Goal: Task Accomplishment & Management: Complete application form

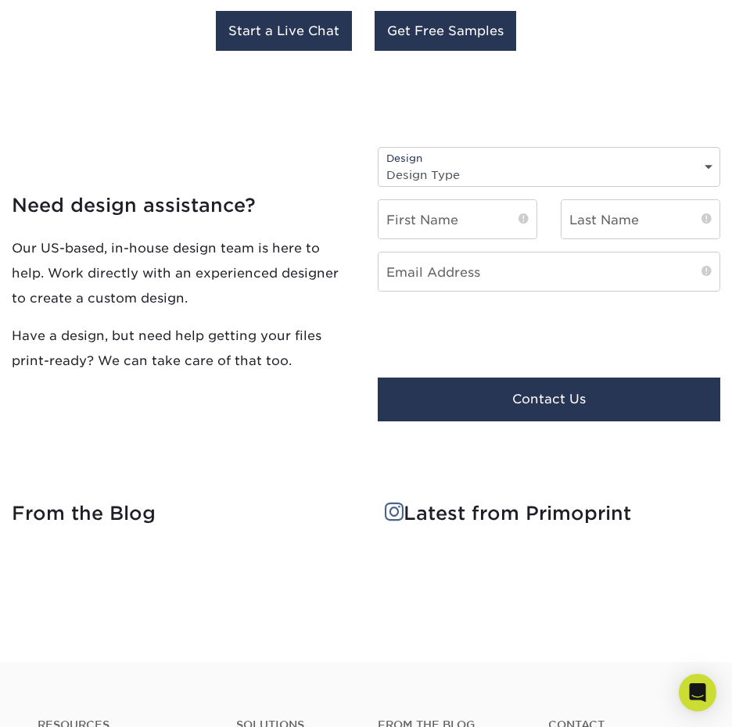
scroll to position [3235, 0]
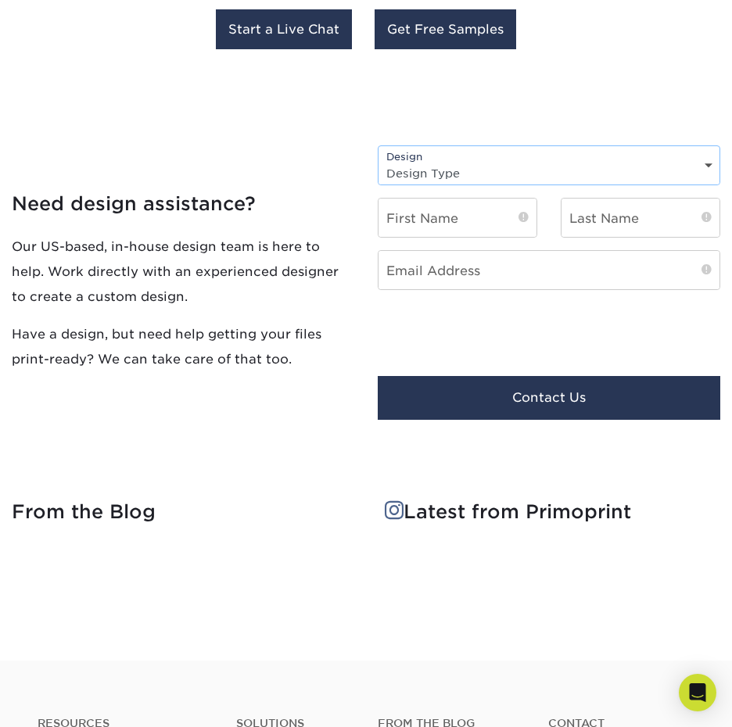
click at [428, 162] on select "Design Type Design Edits New Design" at bounding box center [548, 173] width 341 height 23
select select "New Design"
click at [378, 162] on select "Design Type Design Edits New Design" at bounding box center [548, 173] width 341 height 23
click at [437, 206] on input "text" at bounding box center [457, 218] width 158 height 38
type input "Gem"
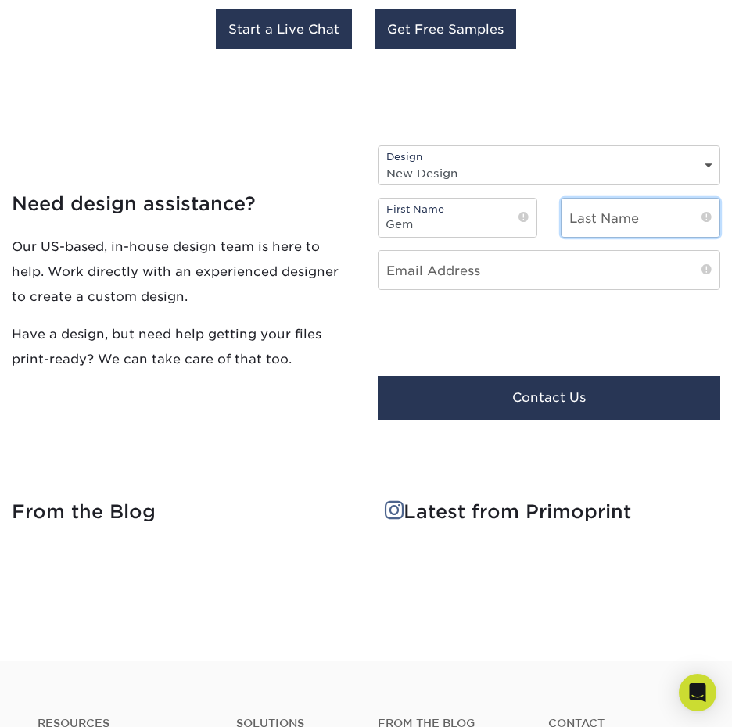
type input "Forbes"
type input "[EMAIL_ADDRESS][DOMAIN_NAME]"
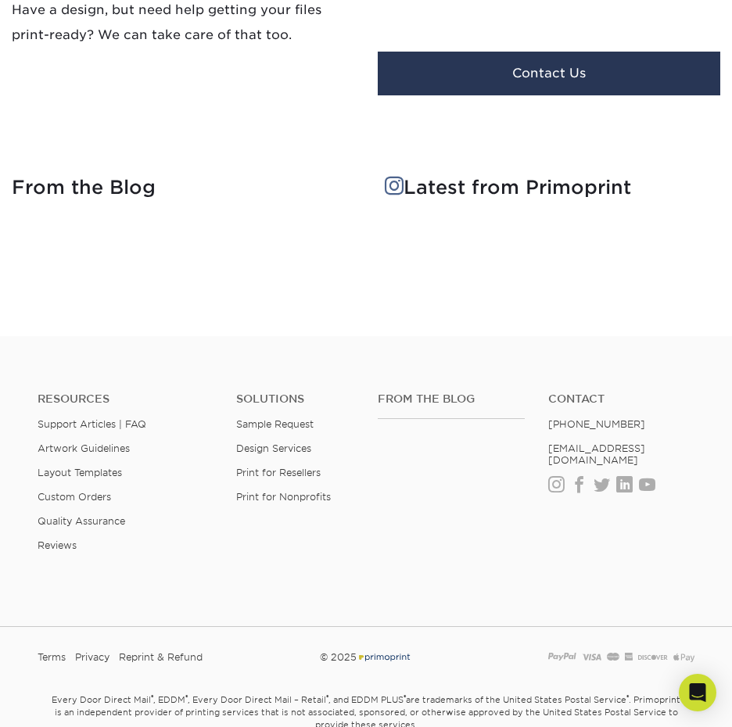
scroll to position [3462, 0]
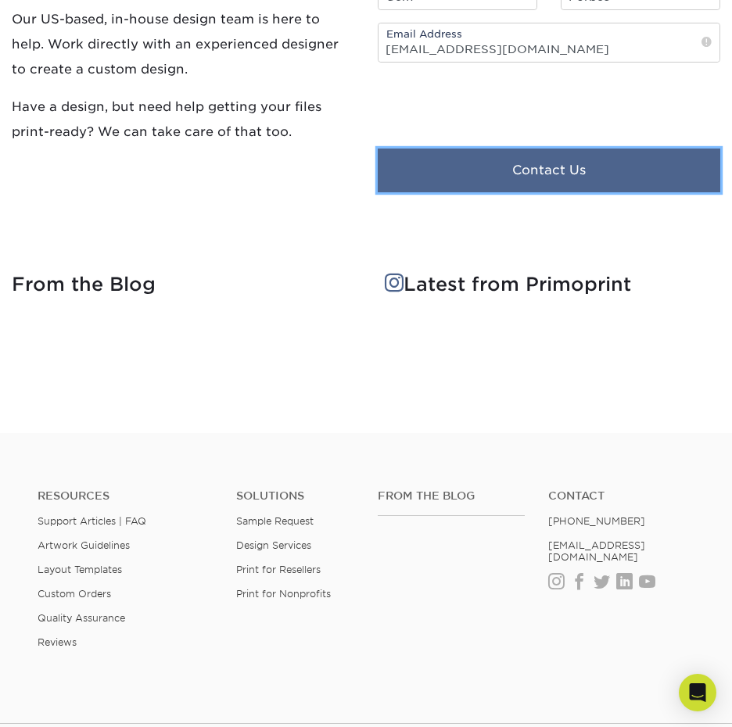
click at [505, 150] on button "Contact Us" at bounding box center [549, 171] width 342 height 44
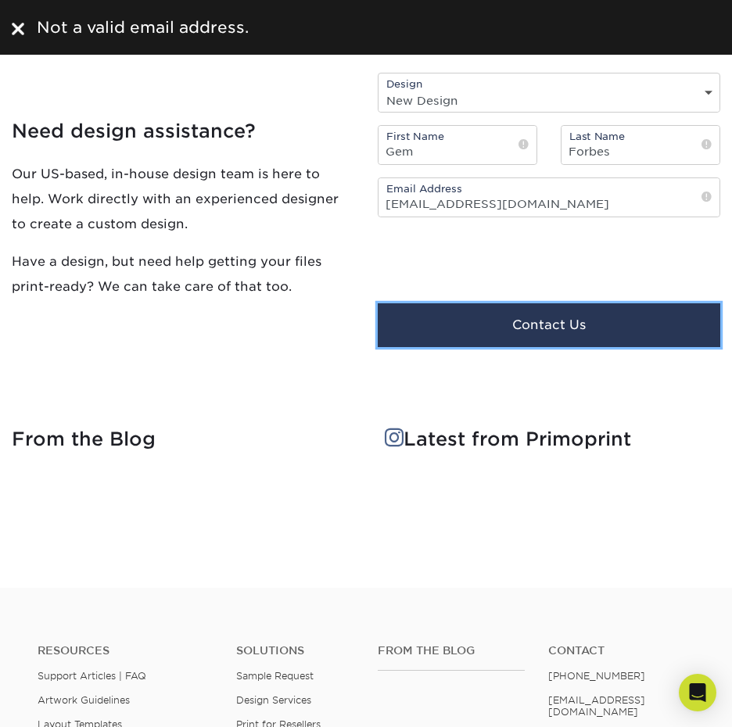
scroll to position [3306, 0]
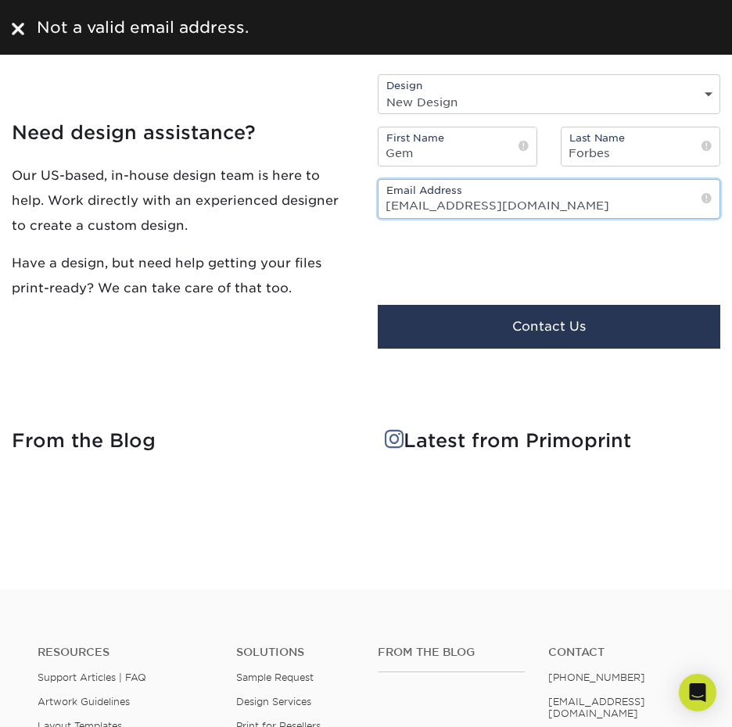
click at [435, 182] on input "[EMAIL_ADDRESS][DOMAIN_NAME]" at bounding box center [548, 199] width 341 height 38
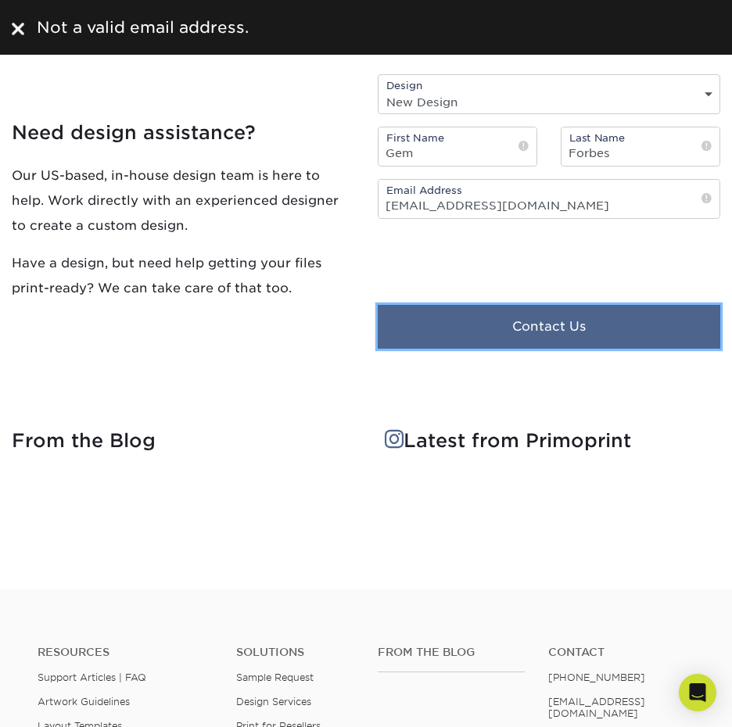
click at [467, 308] on button "Contact Us" at bounding box center [549, 327] width 342 height 44
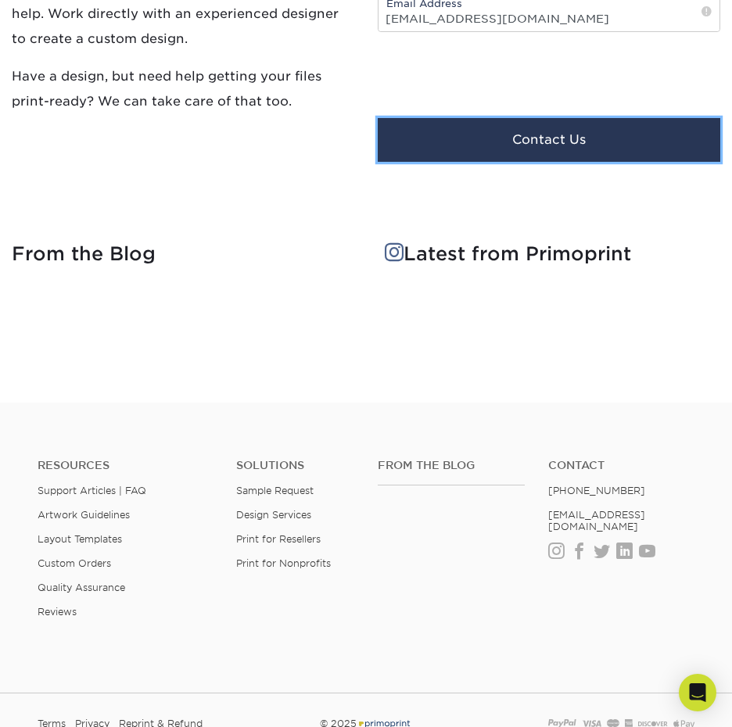
scroll to position [3540, 0]
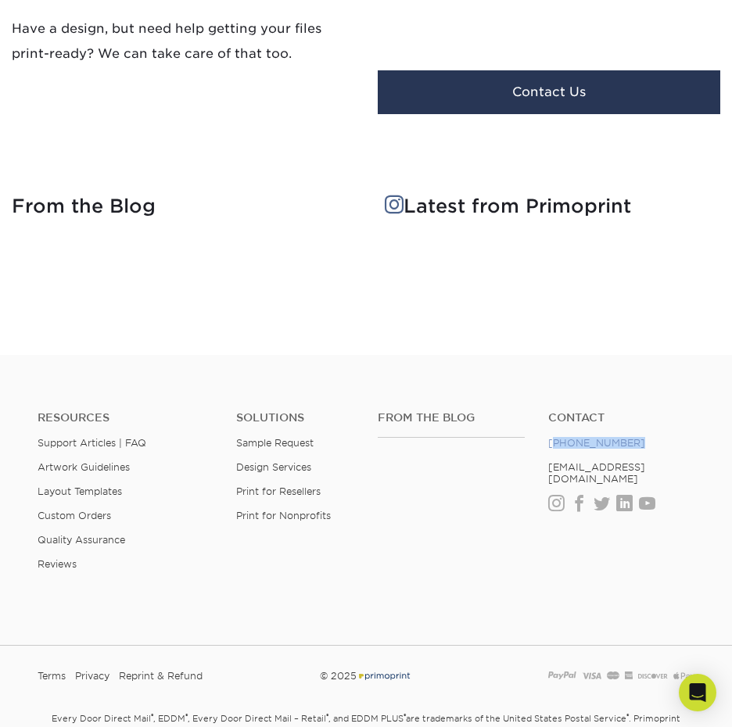
drag, startPoint x: 643, startPoint y: 426, endPoint x: 553, endPoint y: 423, distance: 90.7
click at [553, 437] on li "[PHONE_NUMBER]" at bounding box center [621, 443] width 147 height 12
copy link "888) 822-5815"
click at [666, 440] on ul "Contact [PHONE_NUMBER] [EMAIL_ADDRESS][DOMAIN_NAME] Instagram Facebook Twitter …" at bounding box center [621, 460] width 170 height 99
drag, startPoint x: 671, startPoint y: 446, endPoint x: 543, endPoint y: 444, distance: 128.2
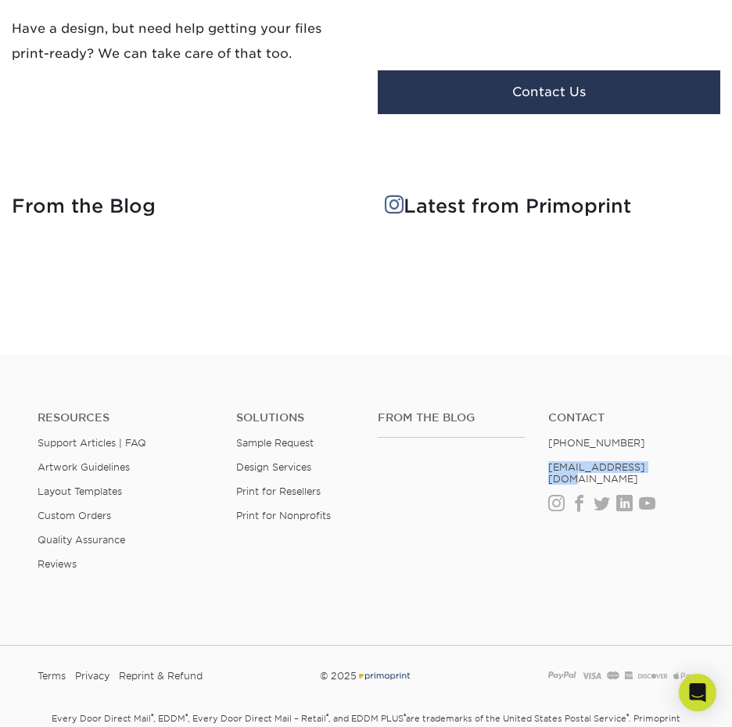
click at [541, 445] on ul "Contact [PHONE_NUMBER] [EMAIL_ADDRESS][DOMAIN_NAME] Instagram Facebook Twitter …" at bounding box center [621, 460] width 170 height 99
copy link "[EMAIL_ADDRESS][DOMAIN_NAME]"
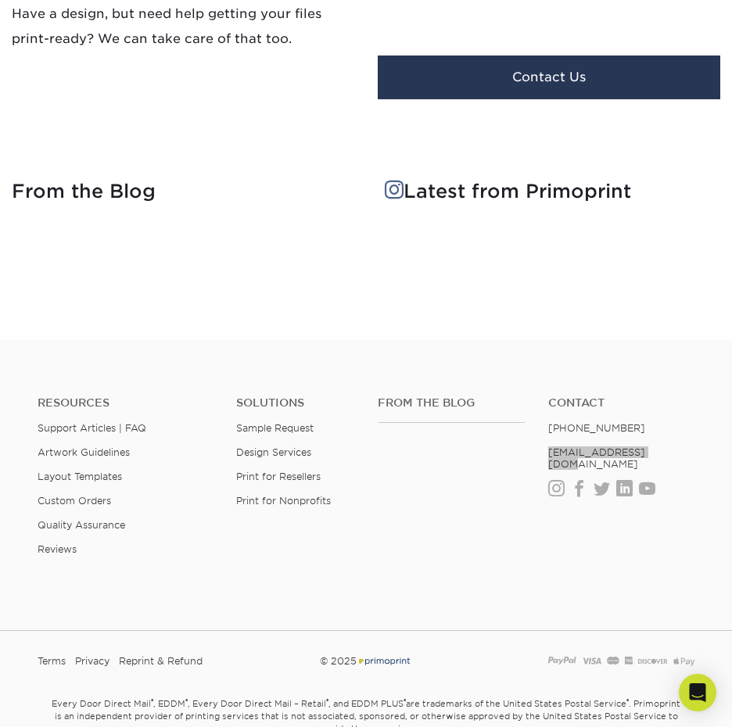
scroll to position [3577, 0]
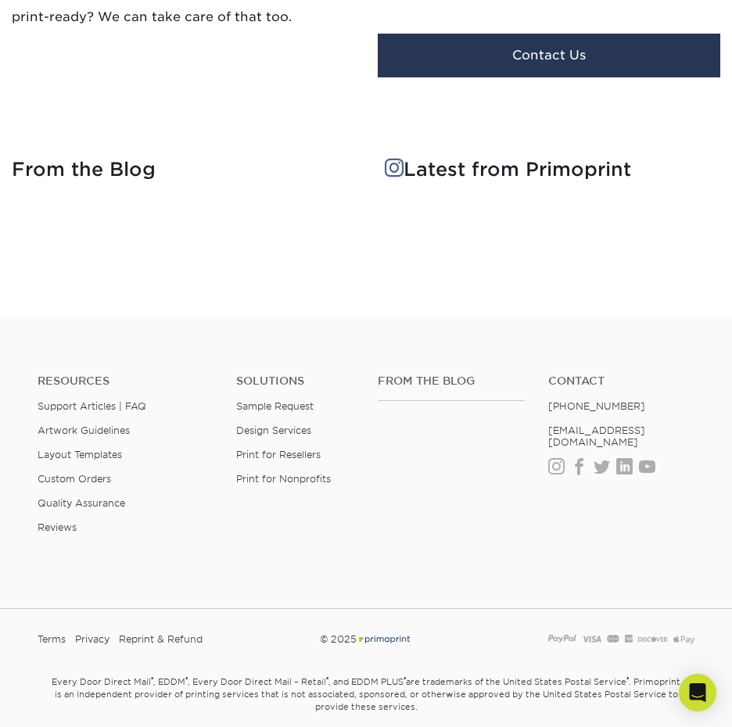
click at [441, 431] on div "From the Blog" at bounding box center [451, 430] width 170 height 112
click at [614, 460] on li "Instagram Facebook Twitter LinkedIn Youtube" at bounding box center [621, 466] width 147 height 13
click at [618, 460] on link "LinkedIn" at bounding box center [624, 466] width 16 height 13
